Goal: Browse casually: Explore the website without a specific task or goal

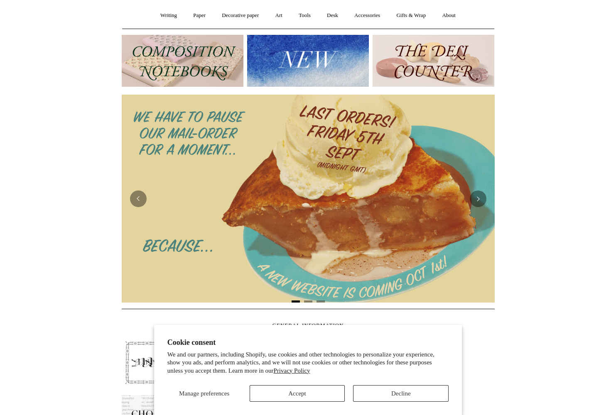
scroll to position [75, 0]
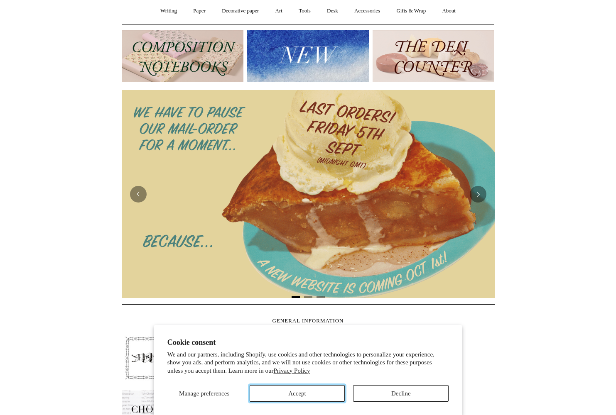
click at [324, 395] on button "Accept" at bounding box center [298, 393] width 96 height 17
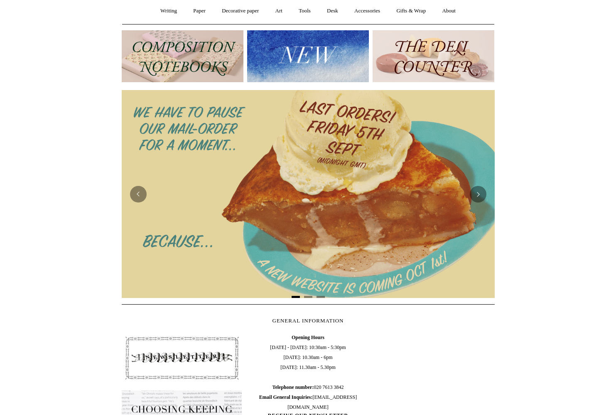
scroll to position [0, 0]
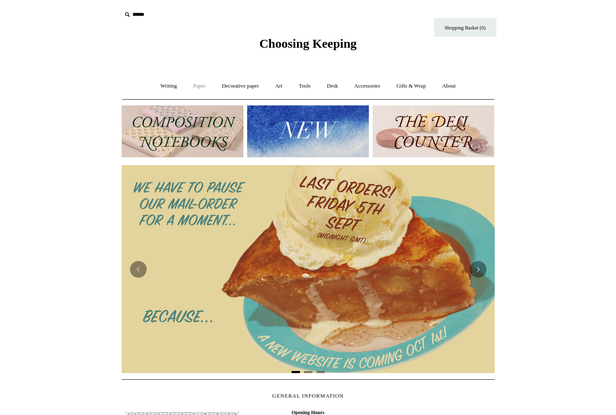
click at [192, 87] on link "Paper +" at bounding box center [199, 86] width 27 height 22
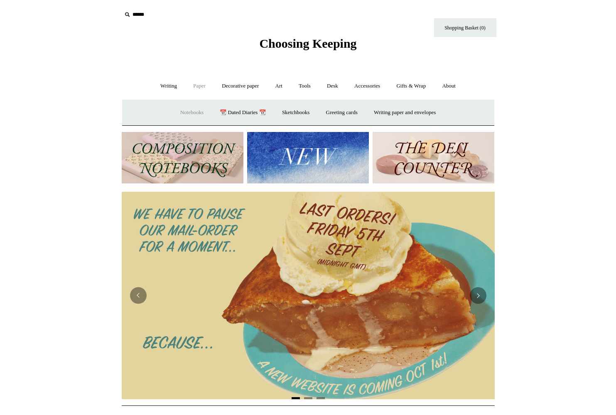
click at [197, 107] on link "Notebooks +" at bounding box center [192, 113] width 38 height 22
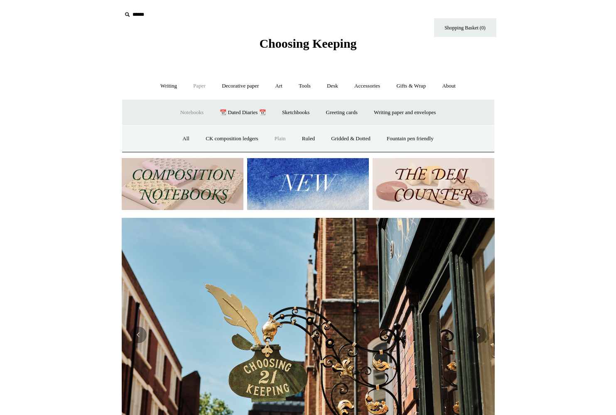
click at [269, 140] on link "Plain" at bounding box center [280, 139] width 26 height 22
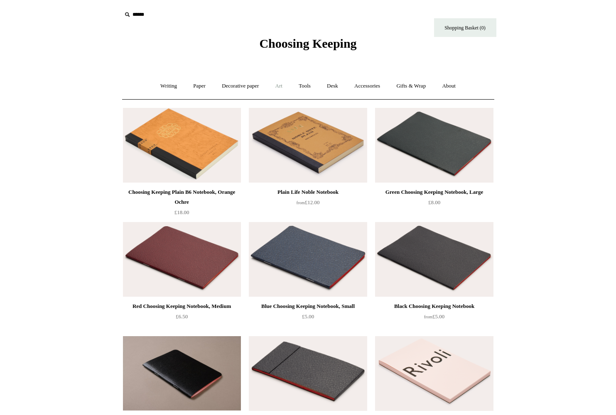
click at [283, 87] on link "Art +" at bounding box center [279, 86] width 22 height 22
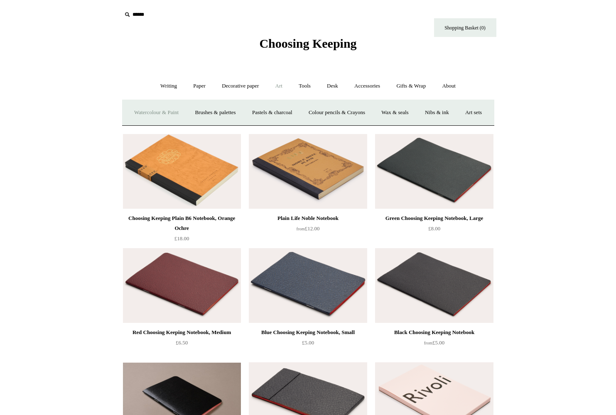
click at [174, 115] on link "Watercolour & Paint" at bounding box center [156, 113] width 59 height 22
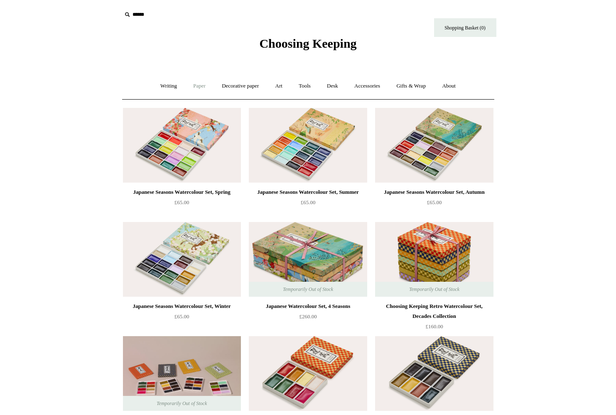
click at [194, 87] on link "Paper +" at bounding box center [199, 86] width 27 height 22
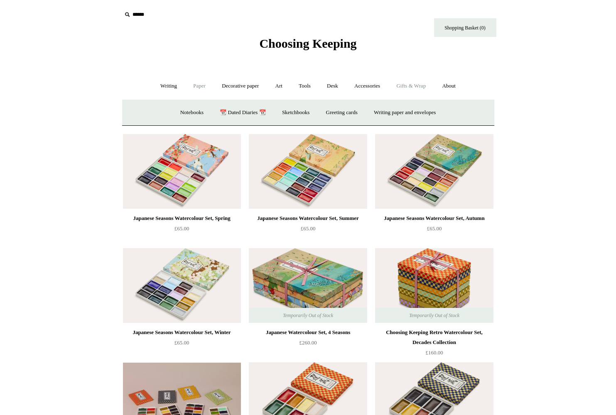
click at [431, 86] on link "Gifts & Wrap +" at bounding box center [411, 86] width 44 height 22
click at [162, 113] on link "Greeting cards +" at bounding box center [162, 113] width 47 height 22
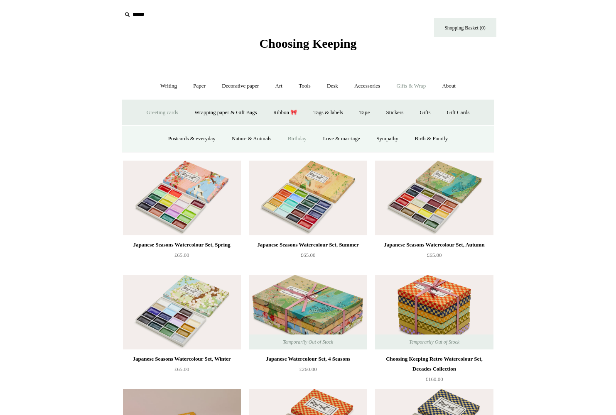
click at [294, 136] on link "Birthday" at bounding box center [297, 139] width 34 height 22
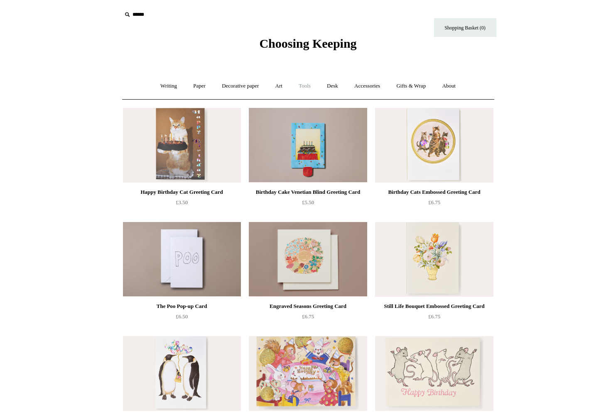
click at [306, 90] on link "Tools +" at bounding box center [304, 86] width 27 height 22
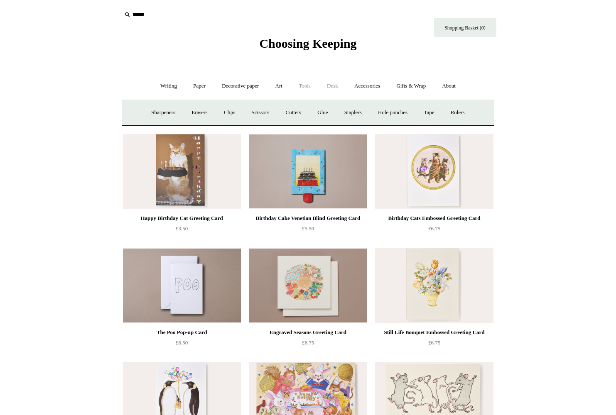
click at [339, 87] on link "Desk +" at bounding box center [332, 86] width 26 height 22
click at [370, 114] on link "Desk Accessories" at bounding box center [343, 113] width 53 height 22
